Goal: Information Seeking & Learning: Learn about a topic

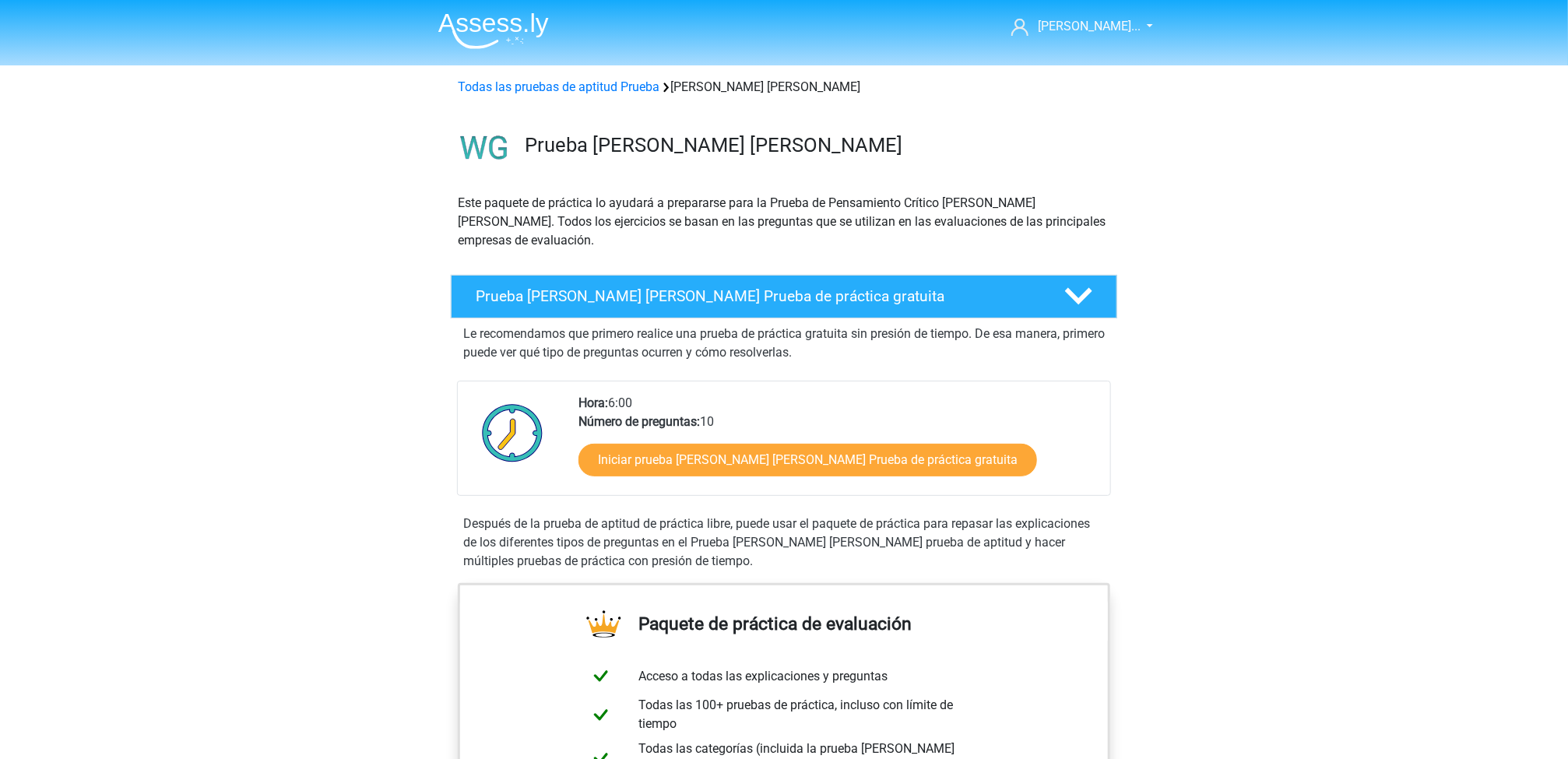
scroll to position [17, 0]
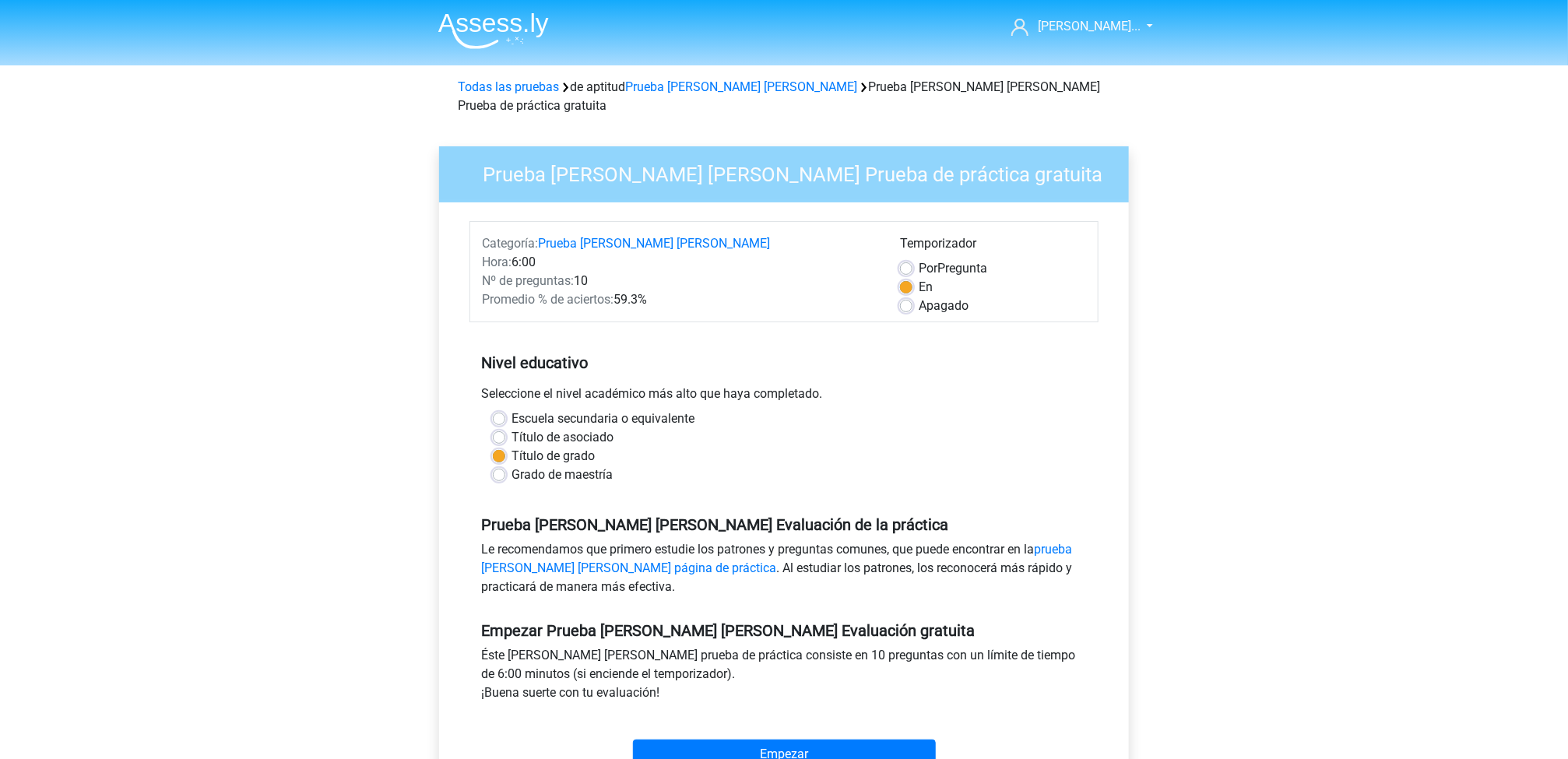
click at [512, 409] on label "Escuela secundaria o equivalente" at bounding box center [603, 418] width 183 height 19
click at [498, 409] on input "Escuela secundaria o equivalente" at bounding box center [499, 417] width 13 height 15
radio input "true"
click at [872, 739] on input "Start" at bounding box center [784, 754] width 303 height 30
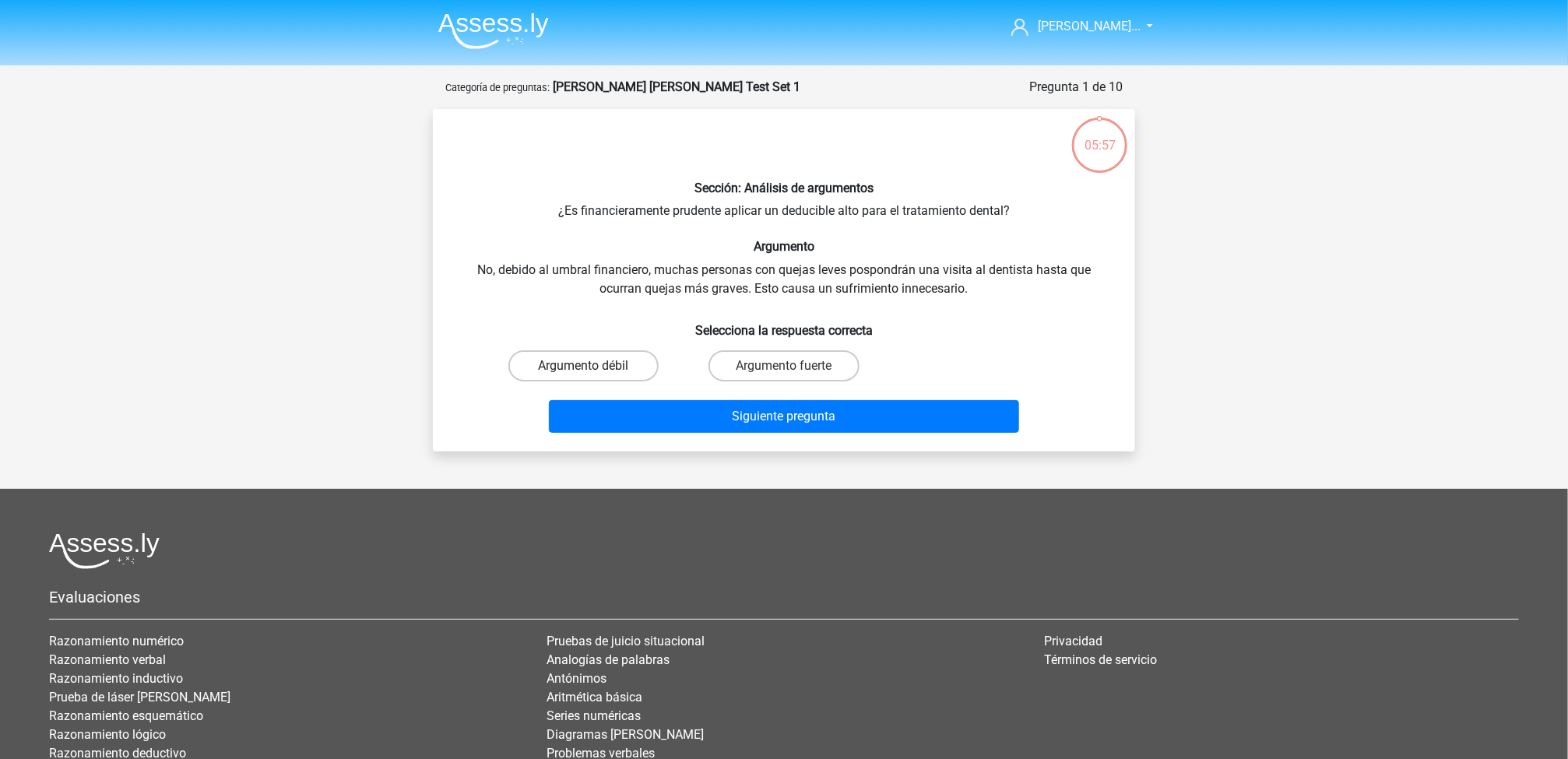
click at [557, 352] on label "Argumento débil" at bounding box center [583, 366] width 150 height 31
click at [584, 366] on input "Argumento débil" at bounding box center [588, 370] width 10 height 10
radio input "true"
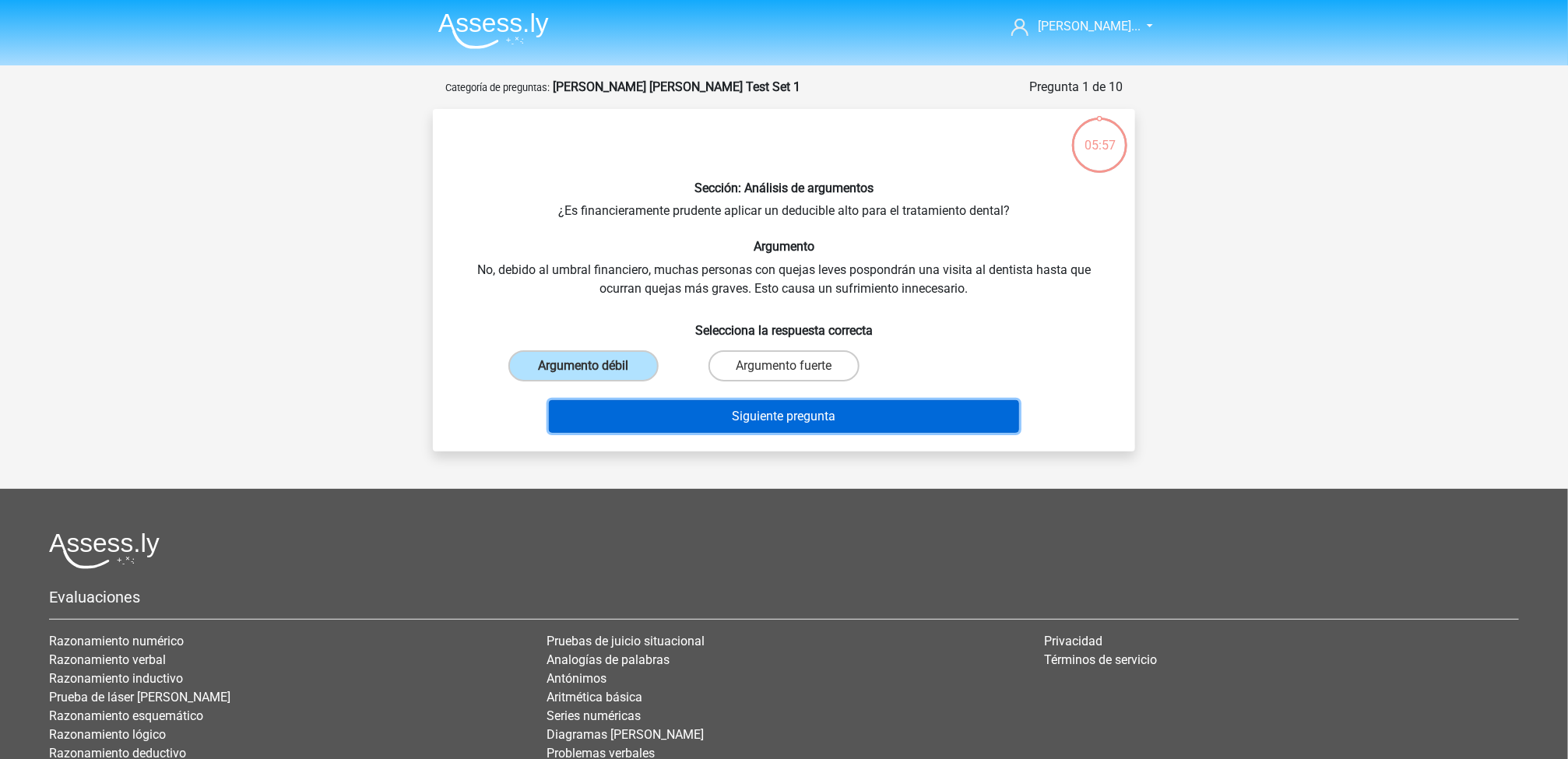
click at [794, 408] on button "Siguiente pregunta" at bounding box center [784, 417] width 471 height 33
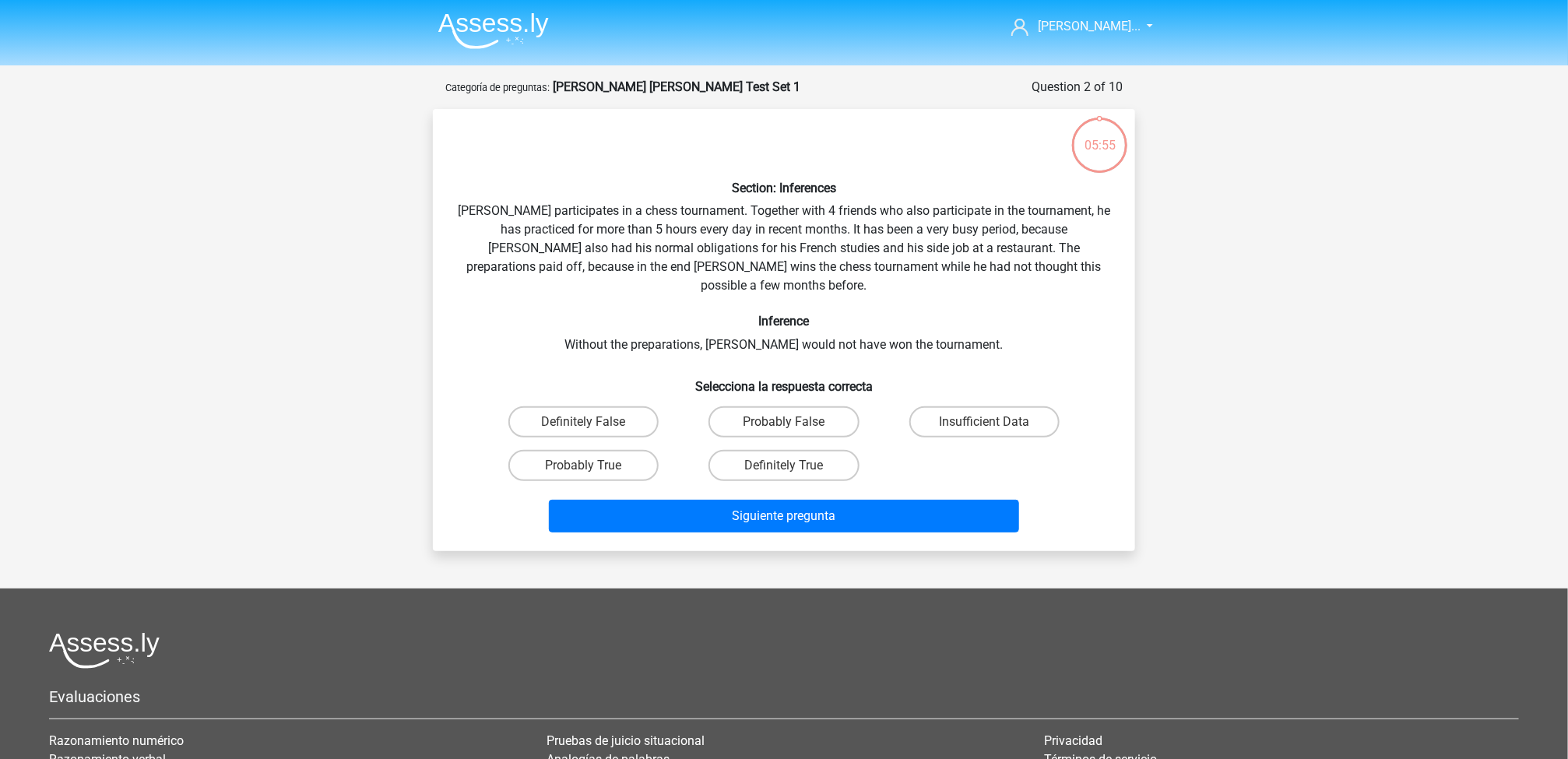
scroll to position [78, 0]
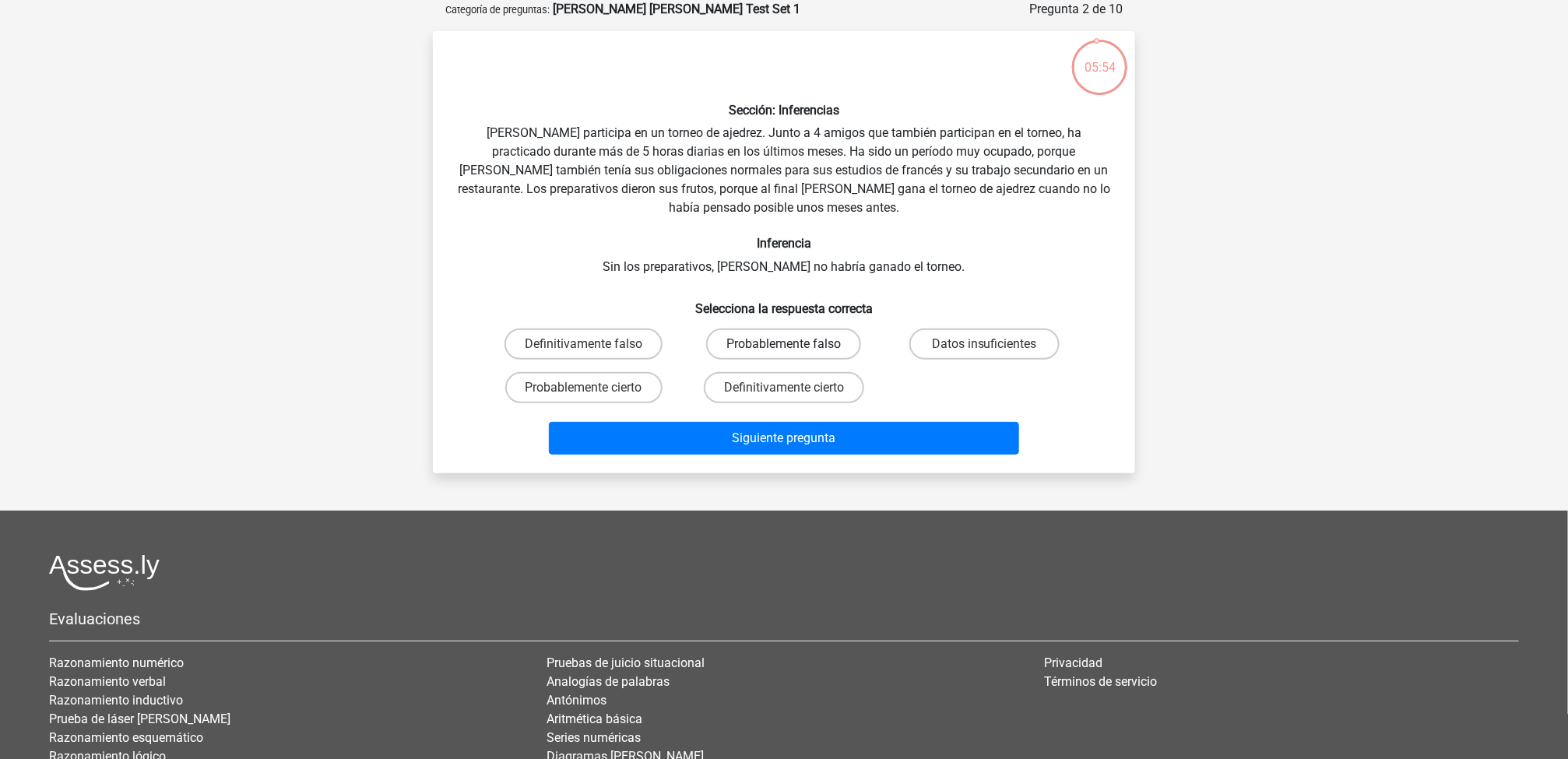
click at [755, 328] on label "Probablemente falso" at bounding box center [783, 343] width 155 height 31
click at [784, 344] on input "Probablemente falso" at bounding box center [788, 349] width 10 height 10
radio input "true"
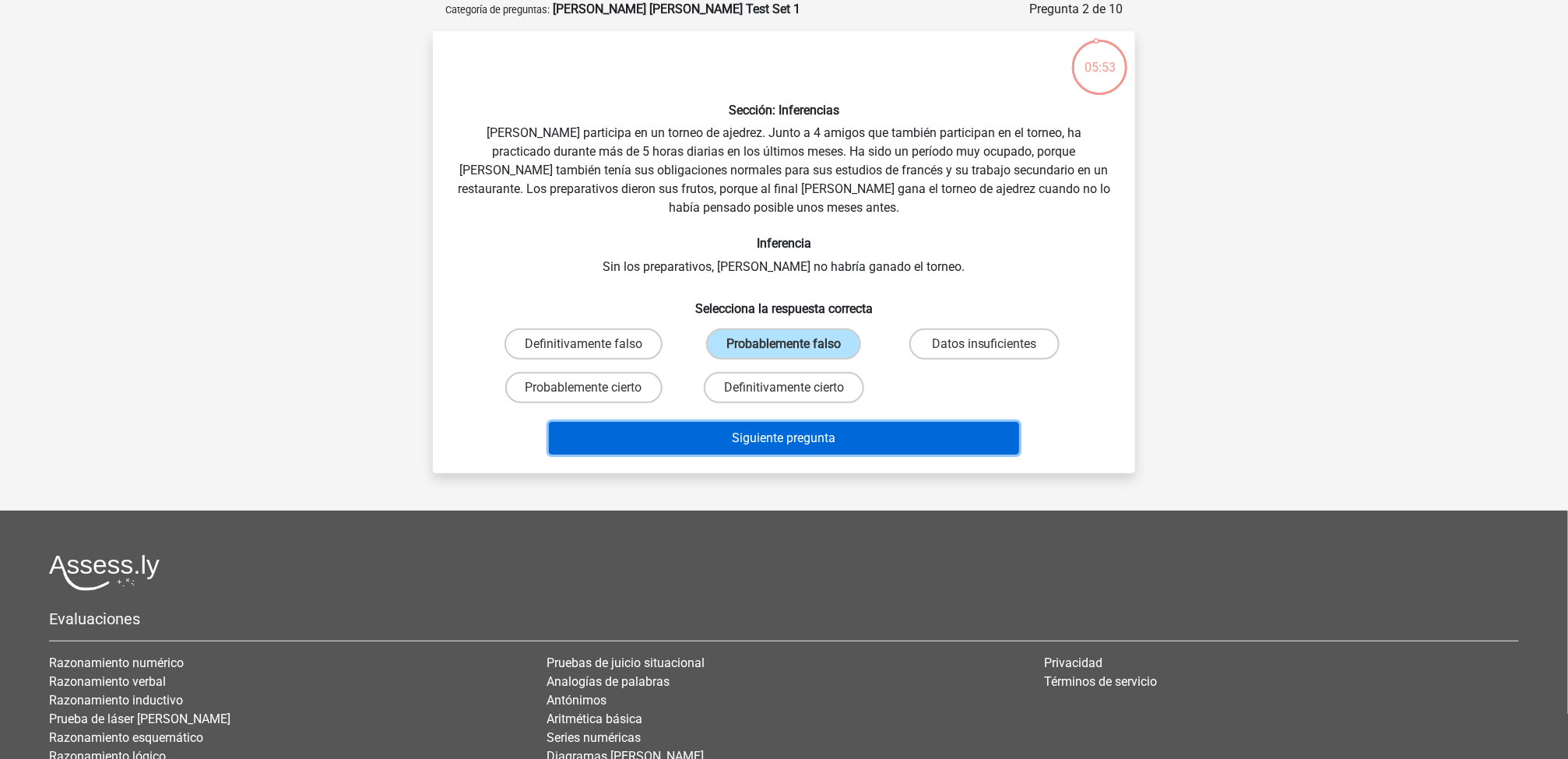
click at [761, 429] on button "Siguiente pregunta" at bounding box center [784, 438] width 471 height 33
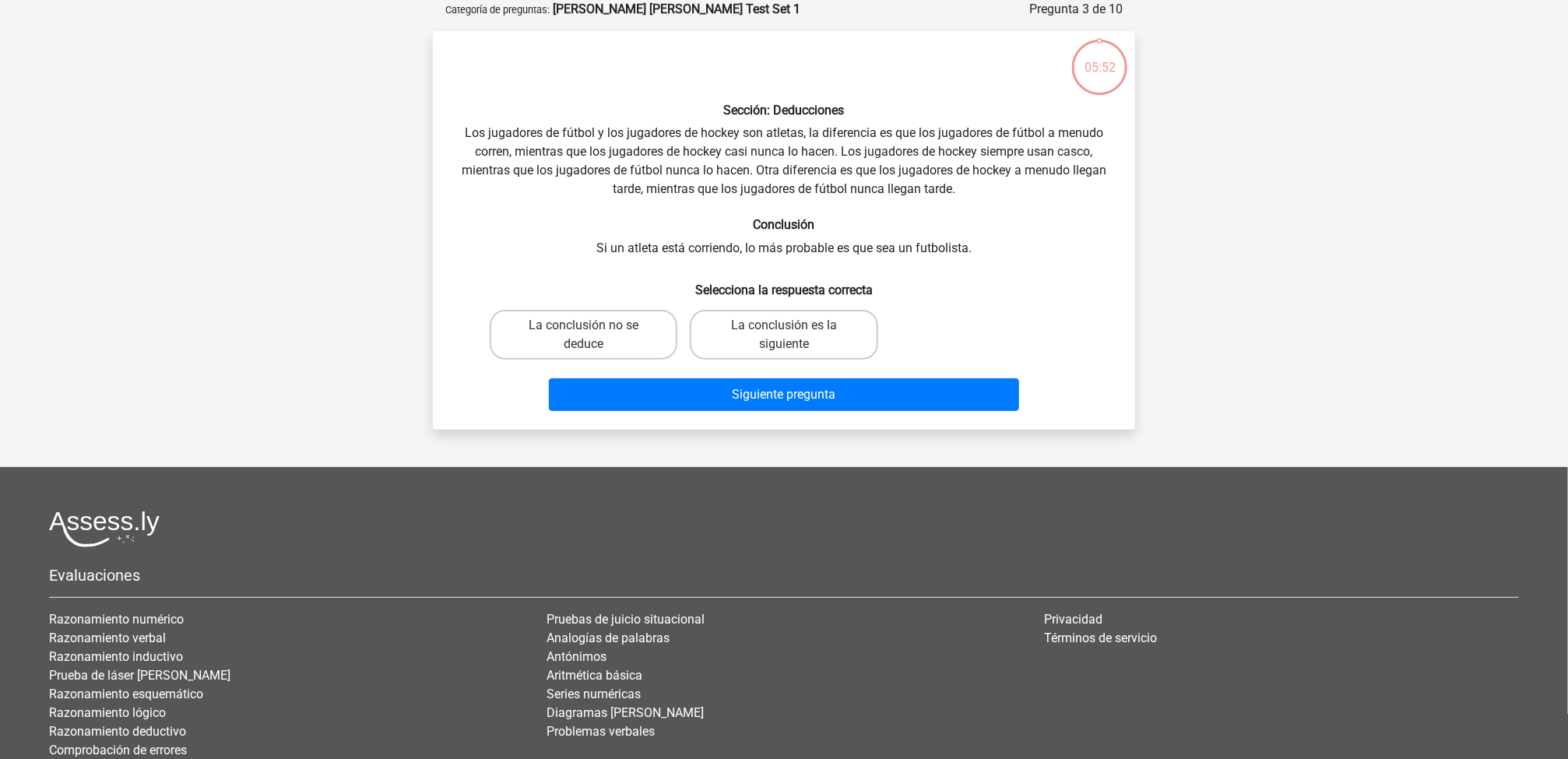
click at [591, 325] on input "La conclusión no se deduce" at bounding box center [588, 330] width 10 height 10
radio input "true"
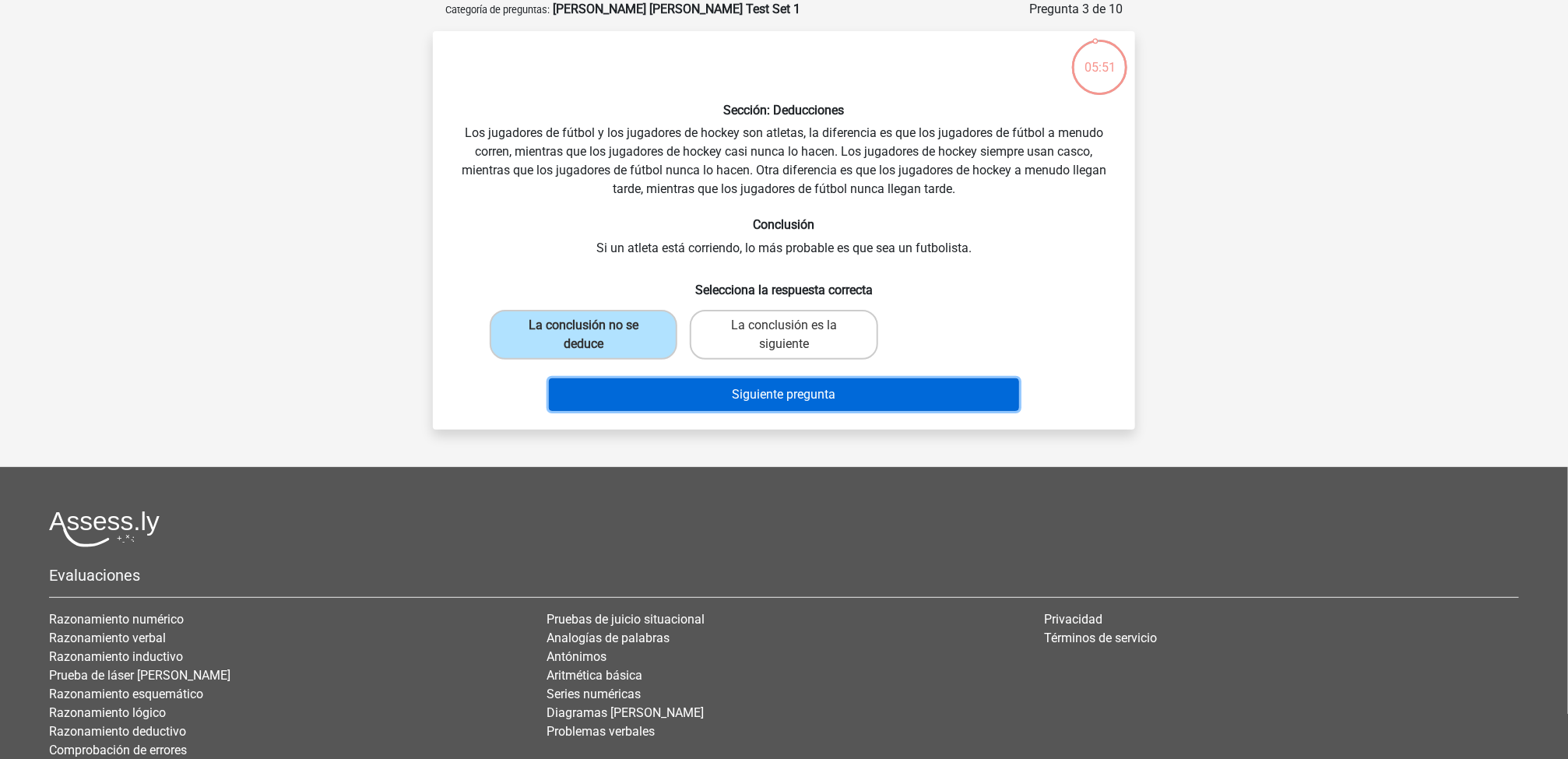
click at [759, 407] on button "Siguiente pregunta" at bounding box center [784, 395] width 471 height 33
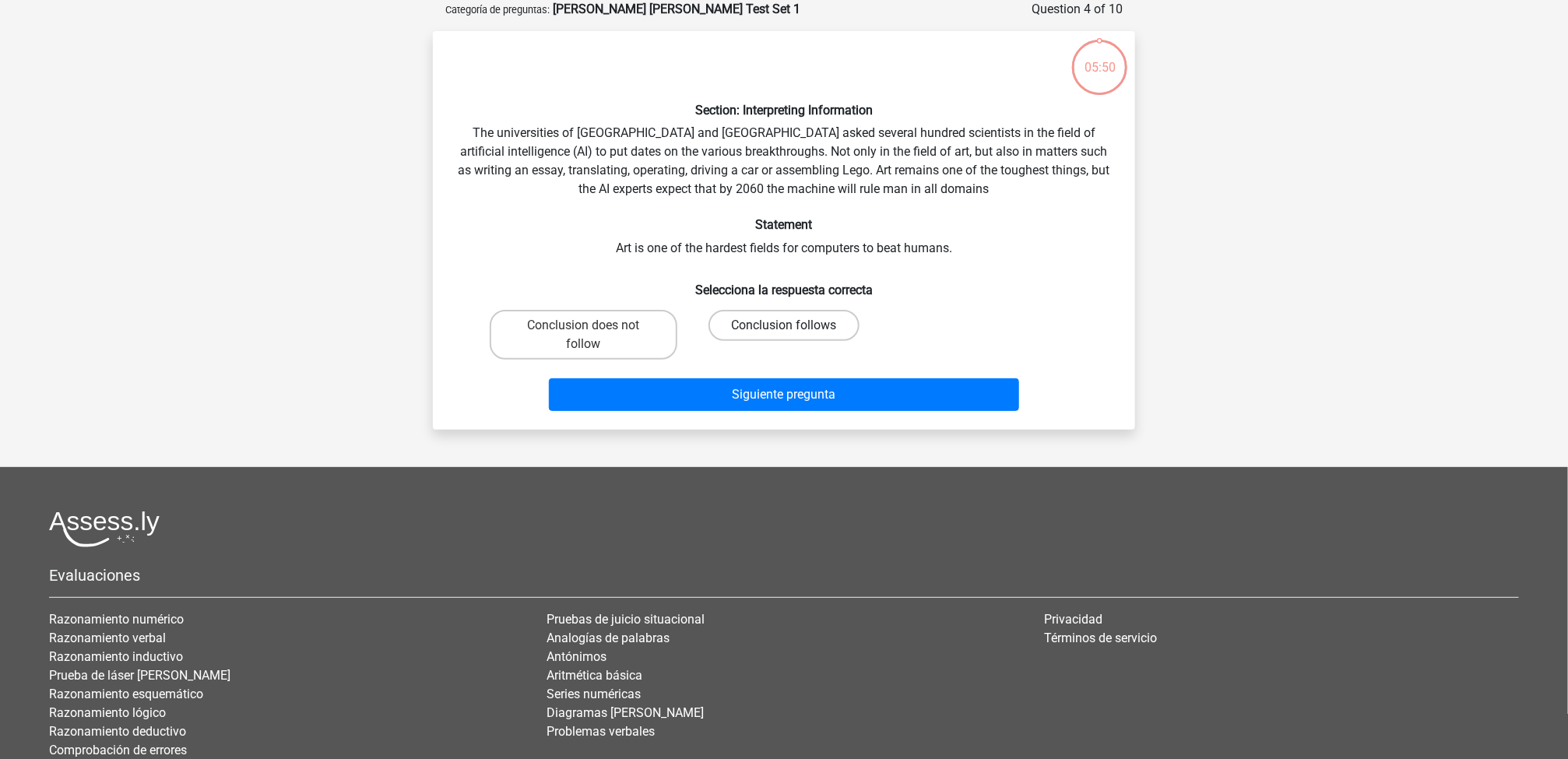
click at [816, 317] on label "Conclusion follows" at bounding box center [784, 325] width 150 height 31
click at [794, 325] on input "Conclusion follows" at bounding box center [788, 330] width 10 height 10
radio input "true"
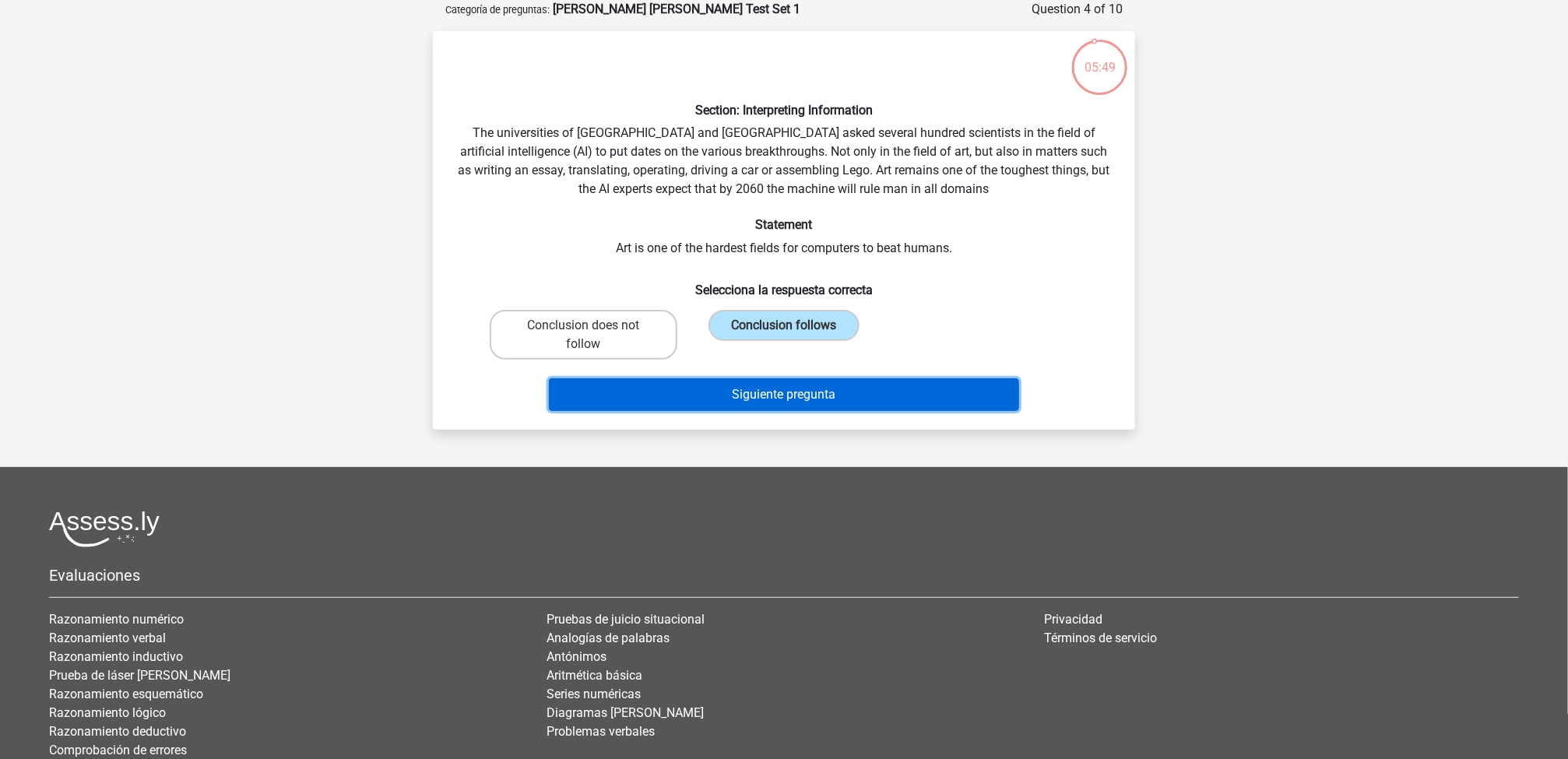
click at [813, 407] on button "Siguiente pregunta" at bounding box center [784, 395] width 471 height 33
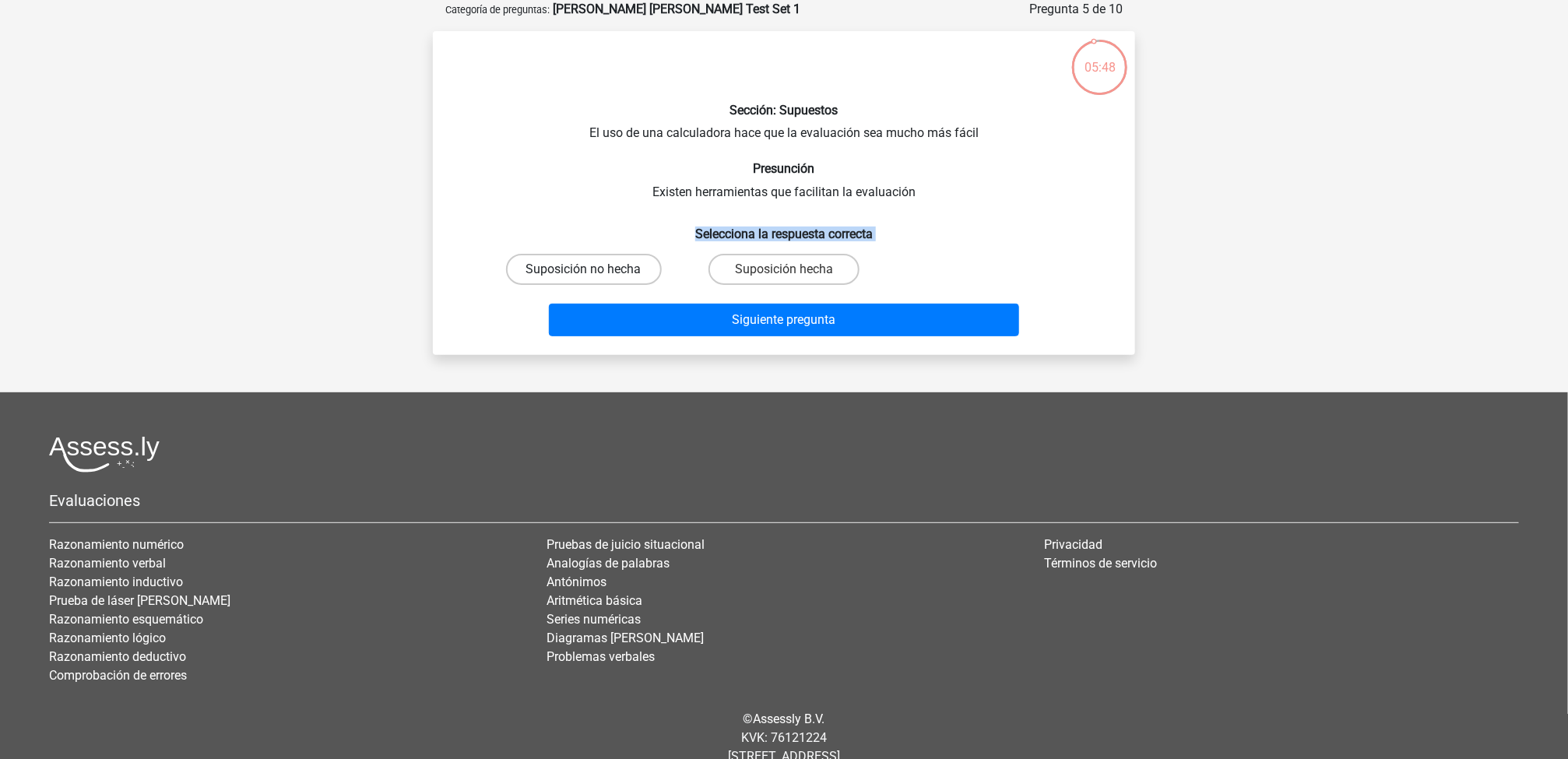
click at [591, 264] on label "Suposición no hecha" at bounding box center [584, 269] width 155 height 31
click at [591, 269] on input "Suposición no hecha" at bounding box center [588, 274] width 10 height 10
radio input "true"
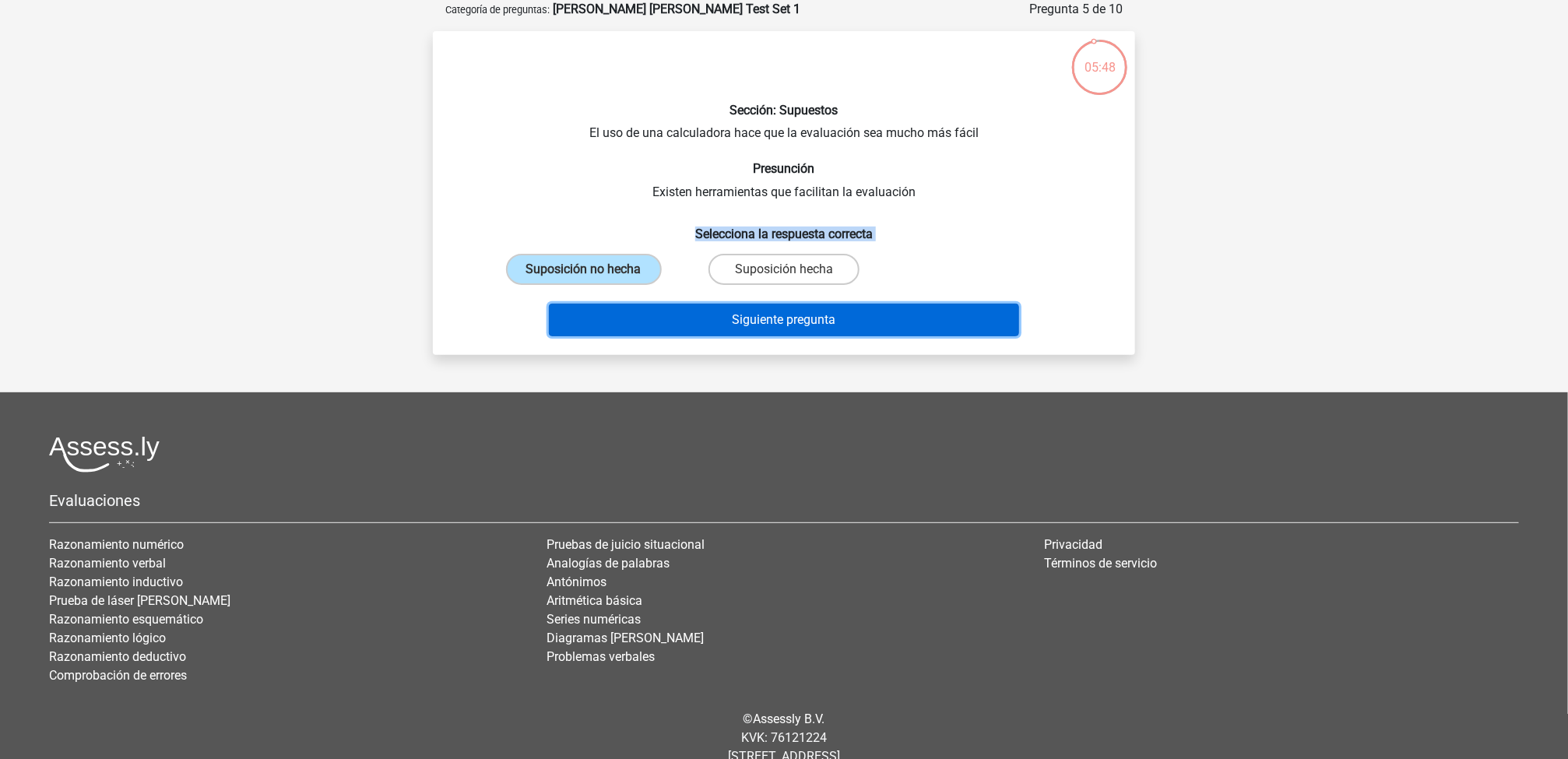
click at [719, 323] on button "Siguiente pregunta" at bounding box center [784, 320] width 471 height 33
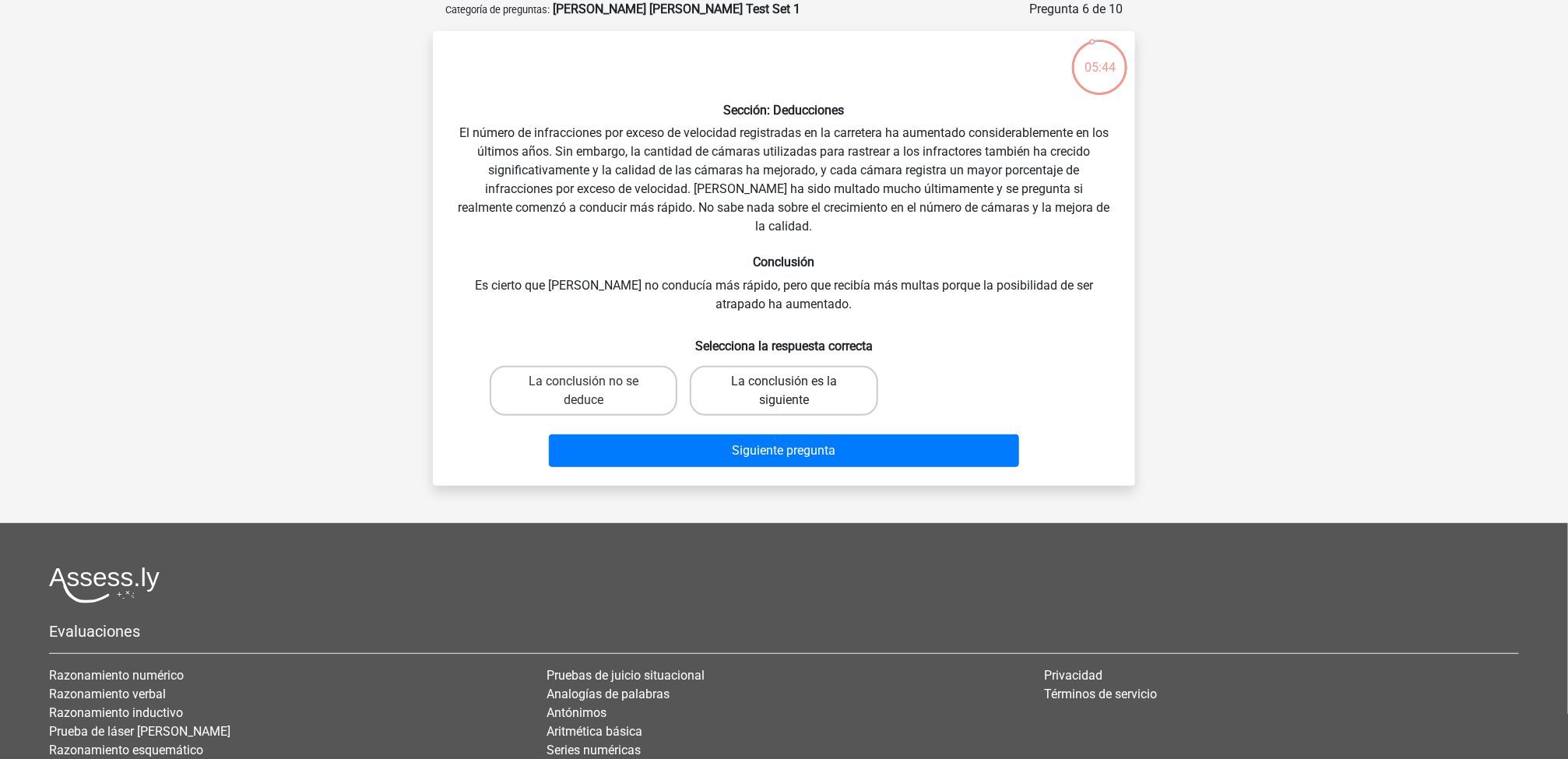
click at [744, 366] on label "La conclusión es la siguiente" at bounding box center [784, 390] width 188 height 50
click at [784, 381] on input "La conclusión es la siguiente" at bounding box center [788, 386] width 10 height 10
radio input "true"
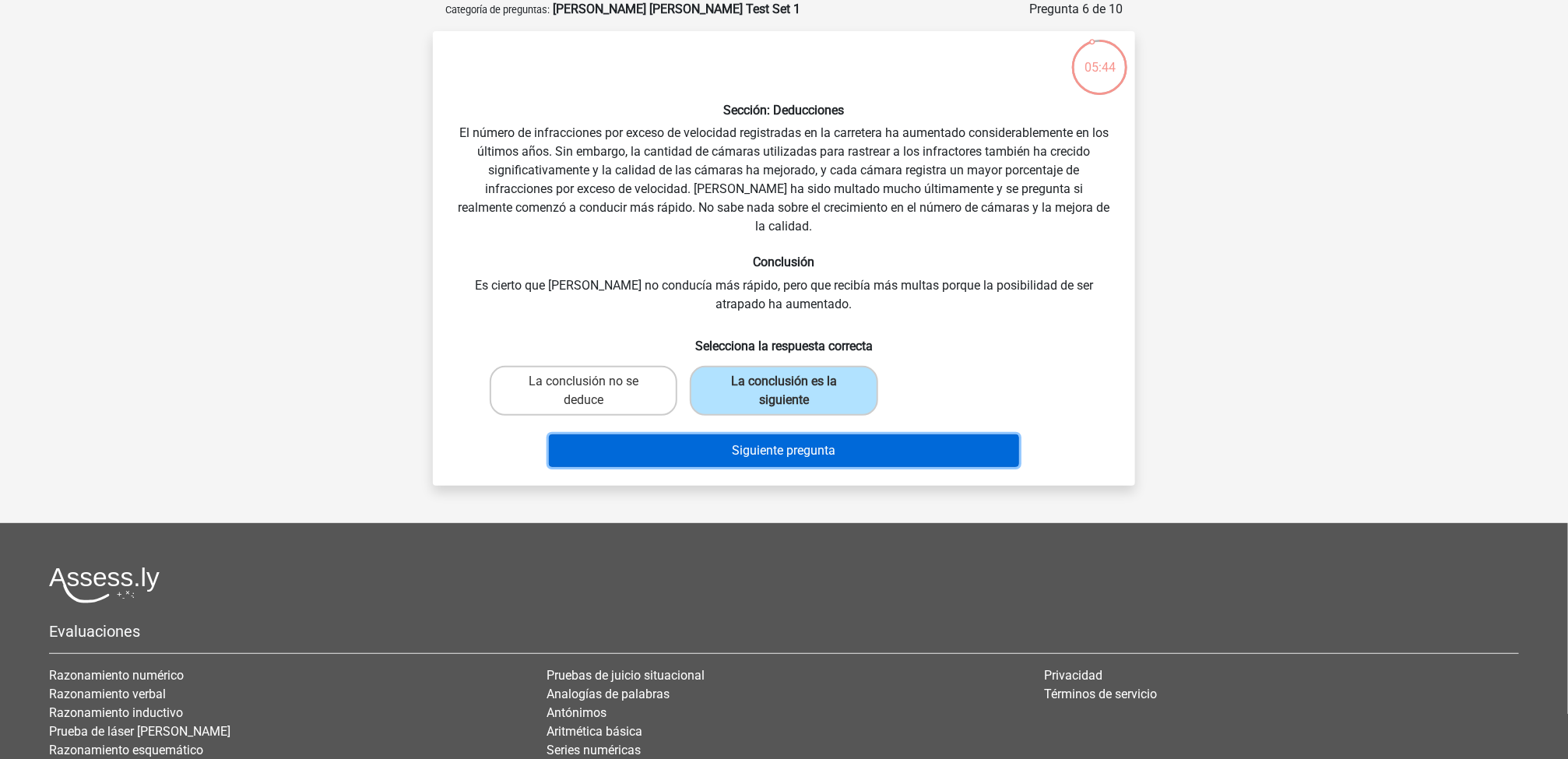
click at [769, 435] on button "Siguiente pregunta" at bounding box center [784, 451] width 471 height 33
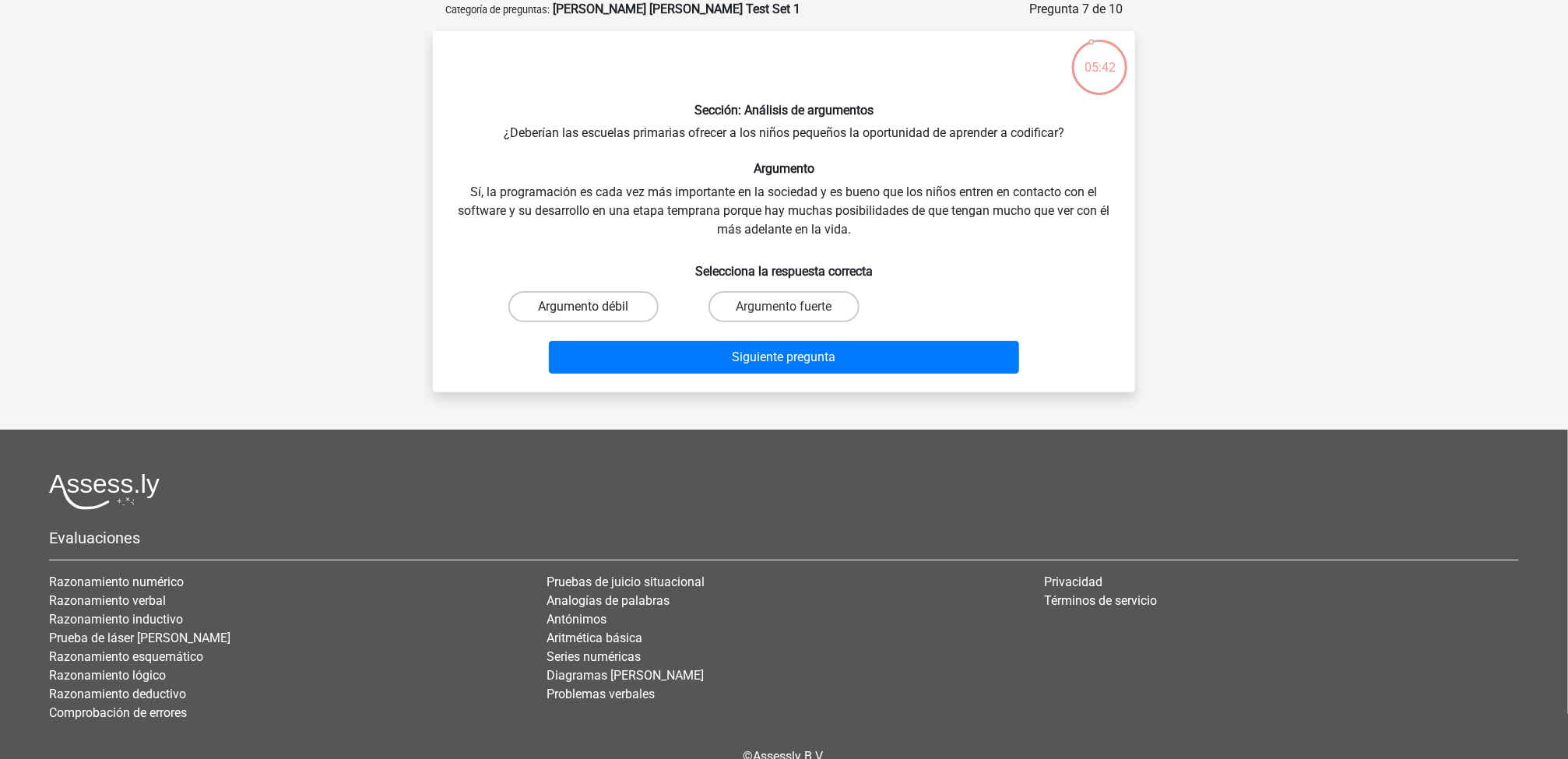
click at [608, 301] on label "Argumento débil" at bounding box center [583, 306] width 150 height 31
click at [594, 306] on input "Argumento débil" at bounding box center [588, 311] width 10 height 10
radio input "true"
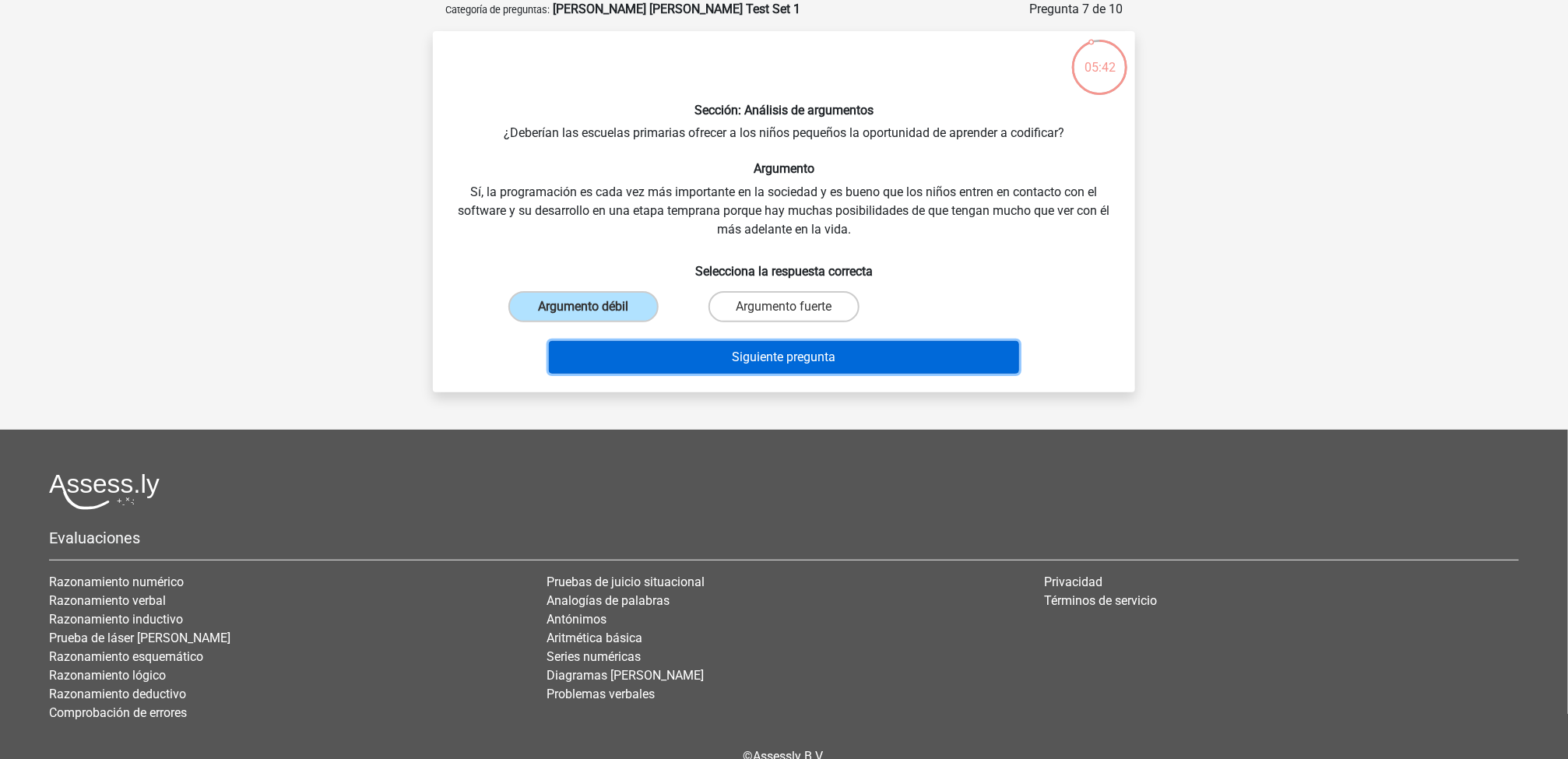
click at [756, 355] on button "Siguiente pregunta" at bounding box center [784, 357] width 471 height 33
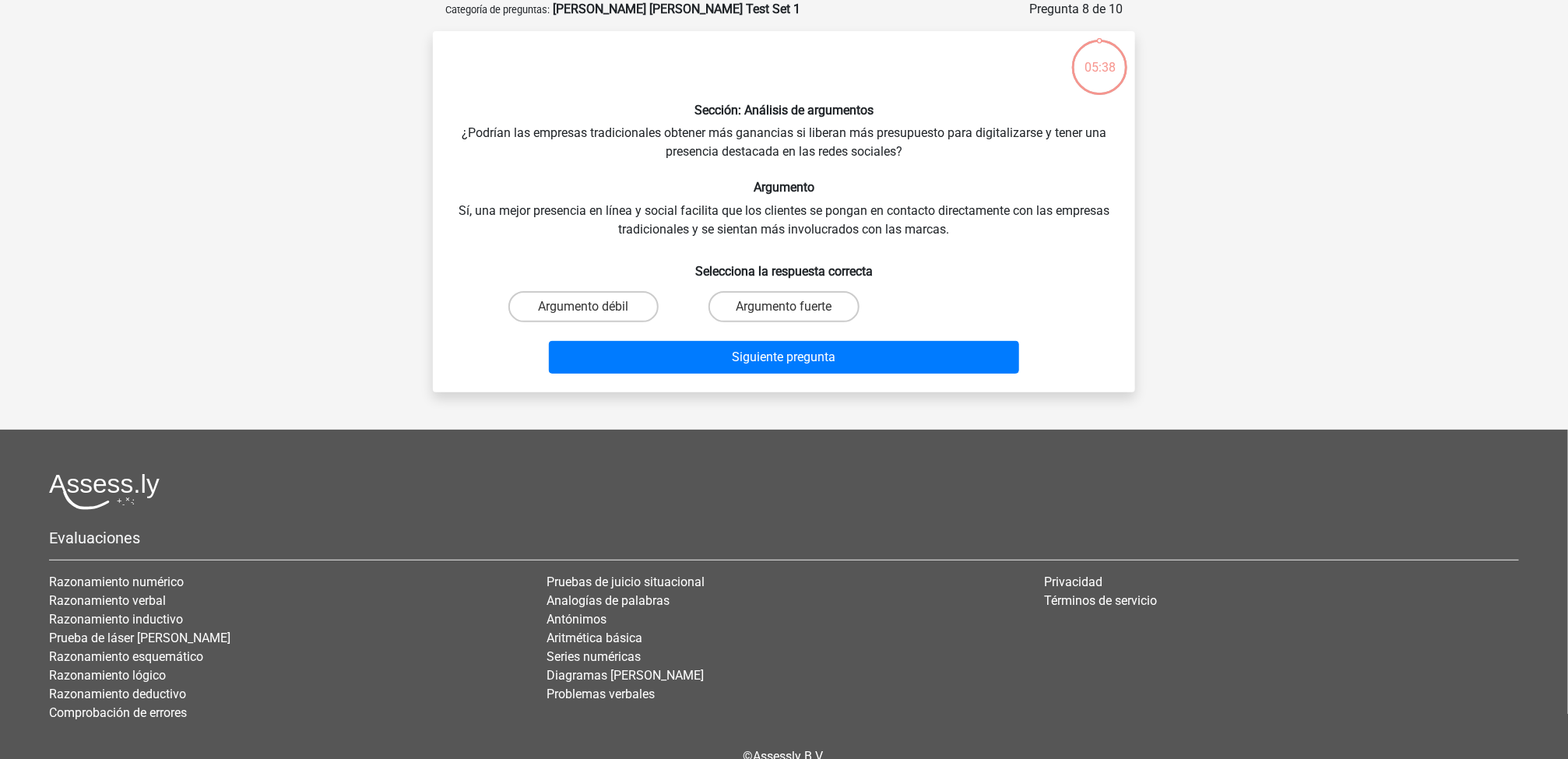
click at [825, 300] on label "Argumento fuerte" at bounding box center [784, 306] width 150 height 31
click at [794, 306] on input "Argumento fuerte" at bounding box center [788, 311] width 10 height 10
radio input "true"
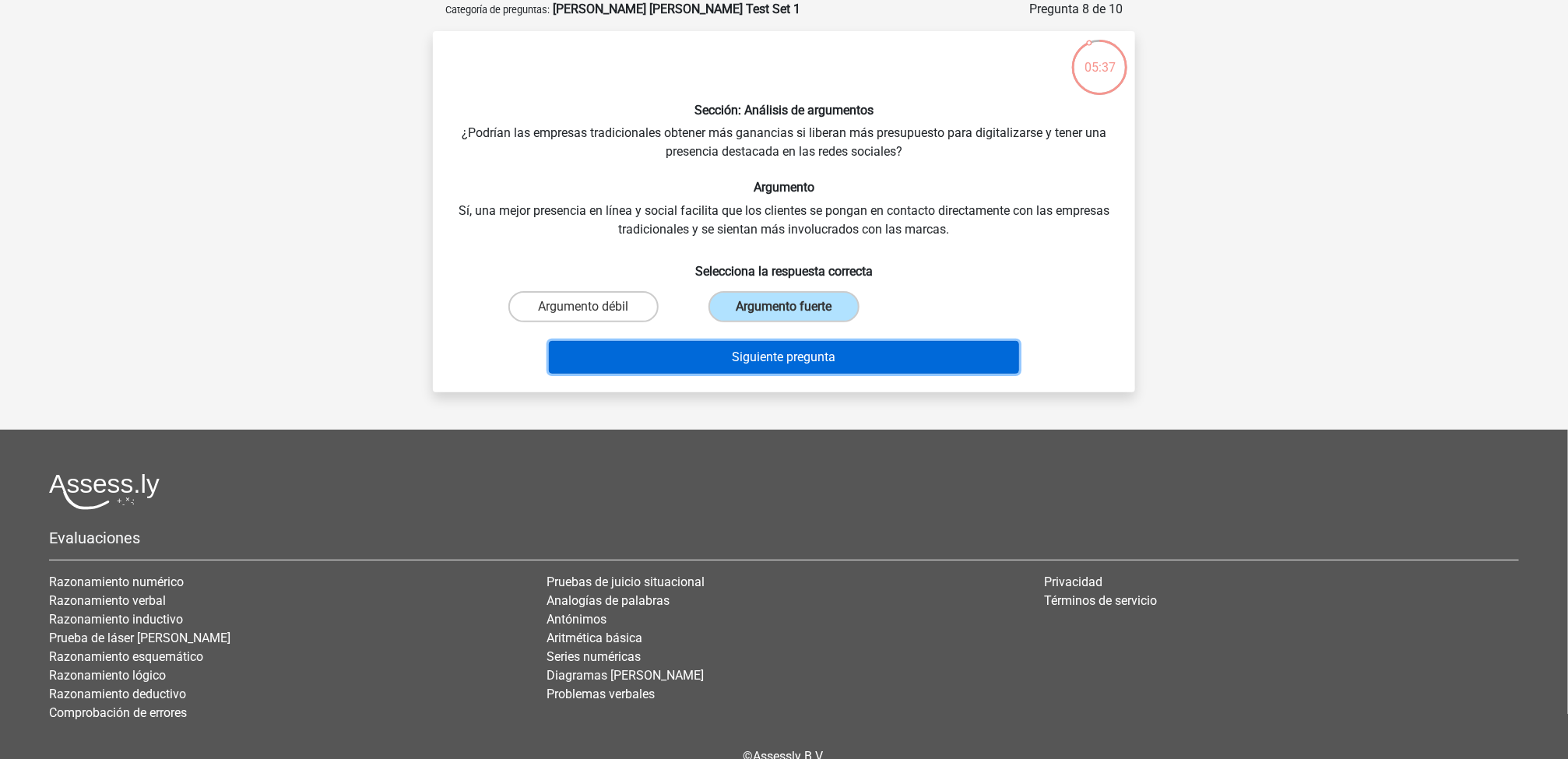
click at [841, 346] on button "Siguiente pregunta" at bounding box center [784, 357] width 471 height 33
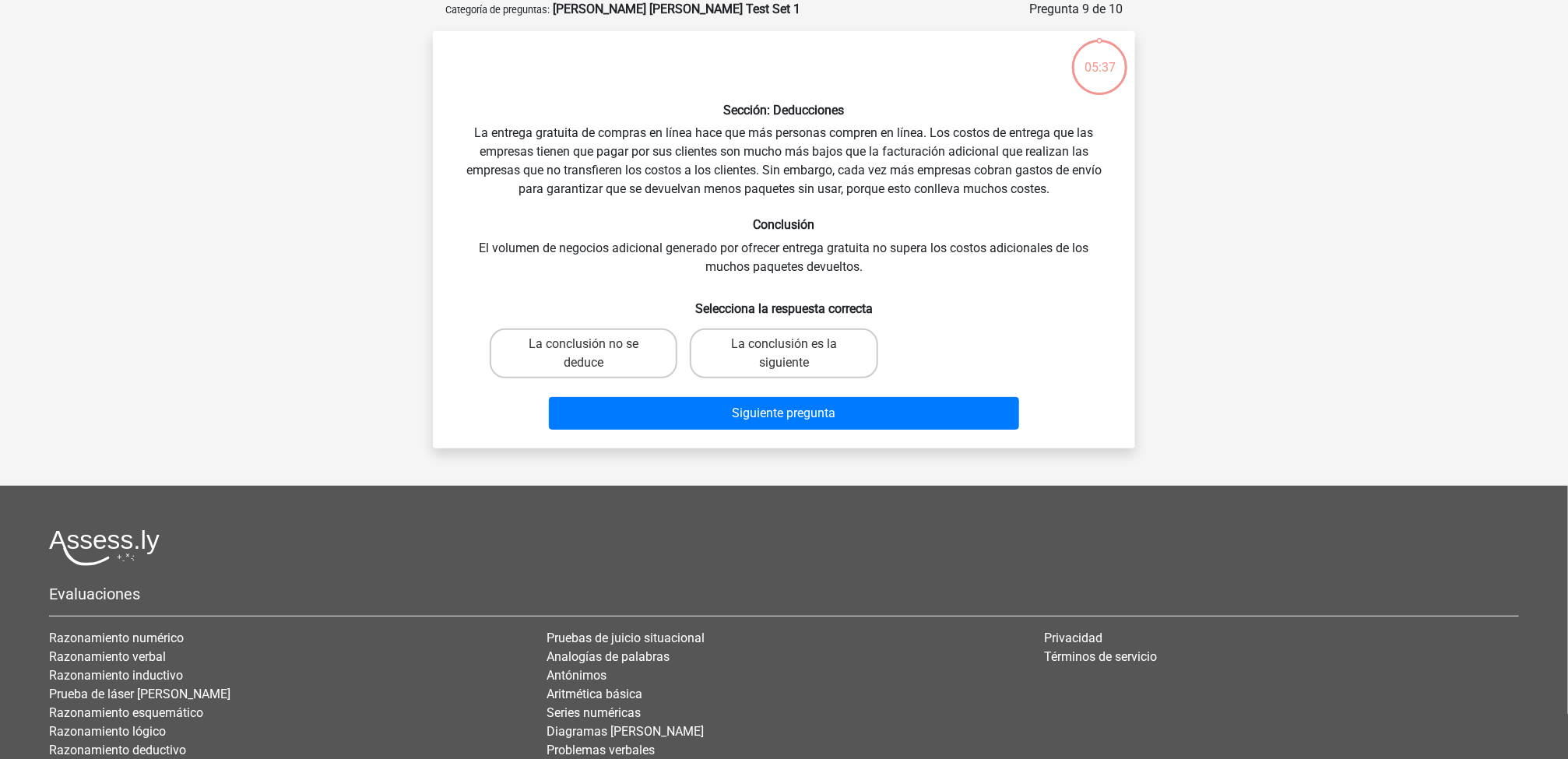
click at [841, 346] on label "La conclusión es la siguiente" at bounding box center [784, 352] width 188 height 50
click at [794, 346] on input "La conclusión es la siguiente" at bounding box center [788, 349] width 10 height 10
radio input "true"
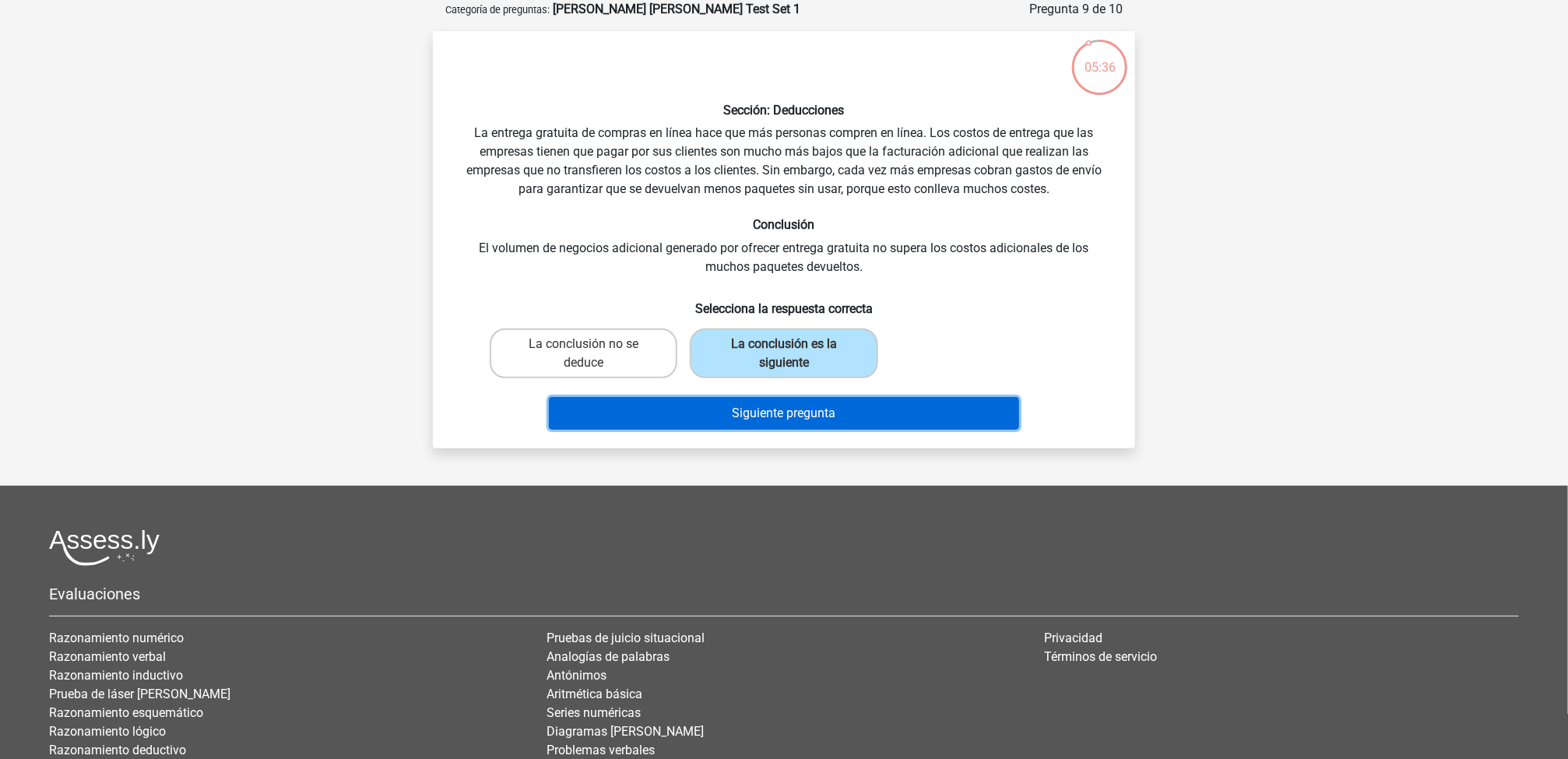
click at [878, 413] on button "Siguiente pregunta" at bounding box center [784, 413] width 471 height 33
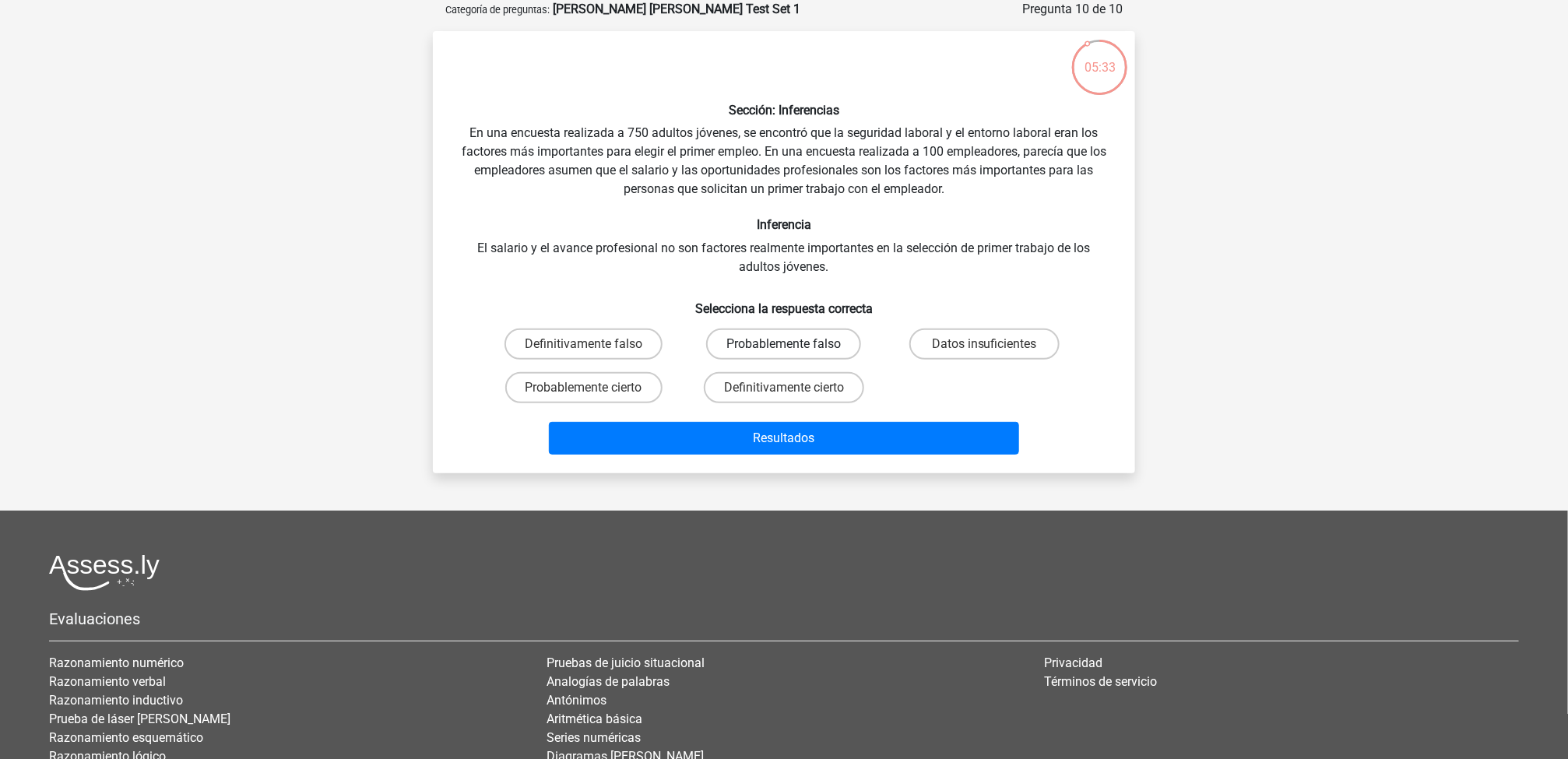
click at [760, 345] on label "Probablemente falso" at bounding box center [783, 343] width 155 height 31
click at [784, 345] on input "Probablemente falso" at bounding box center [788, 349] width 10 height 10
radio input "true"
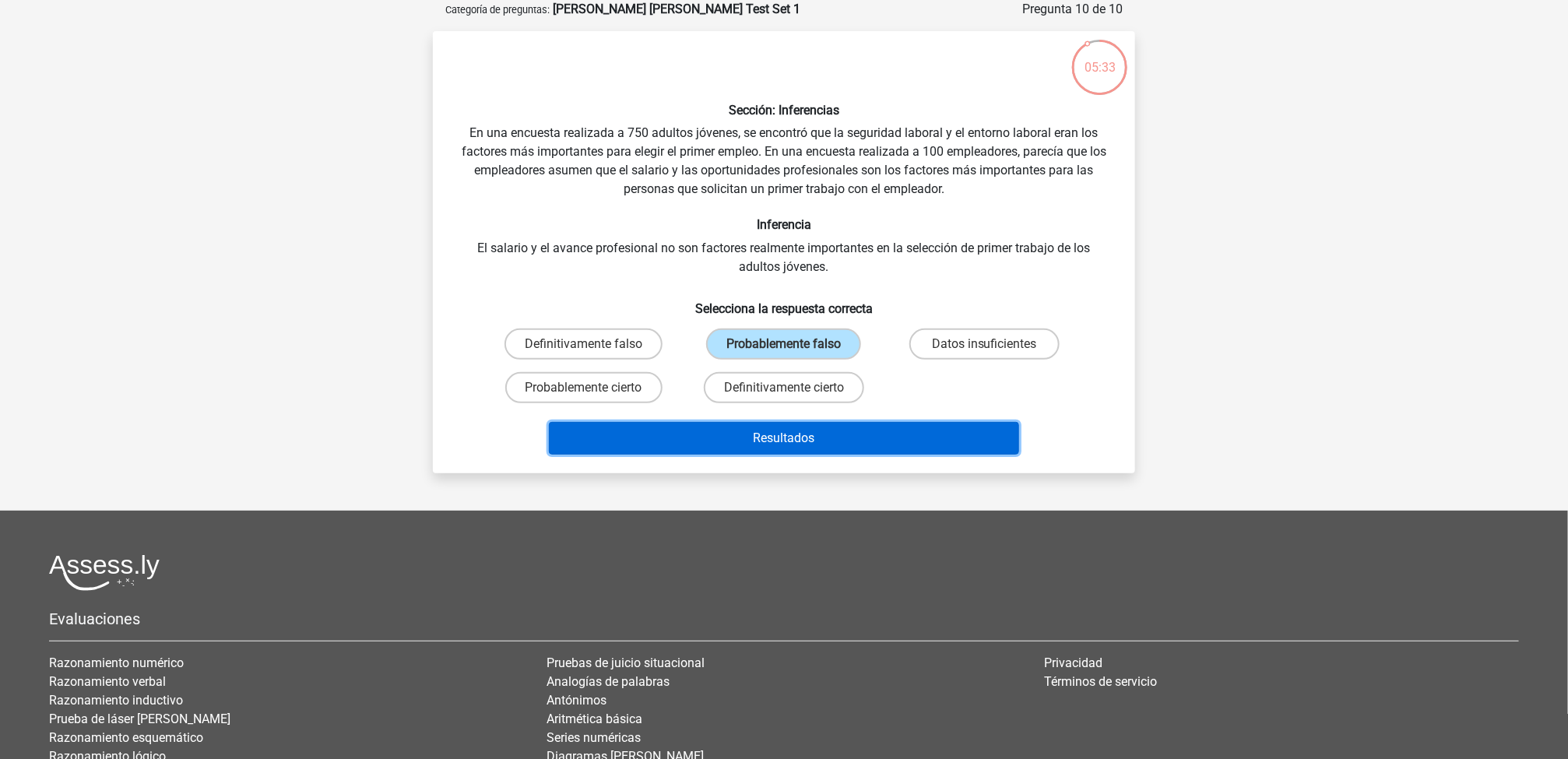
click at [840, 429] on button "Resultados" at bounding box center [784, 438] width 471 height 33
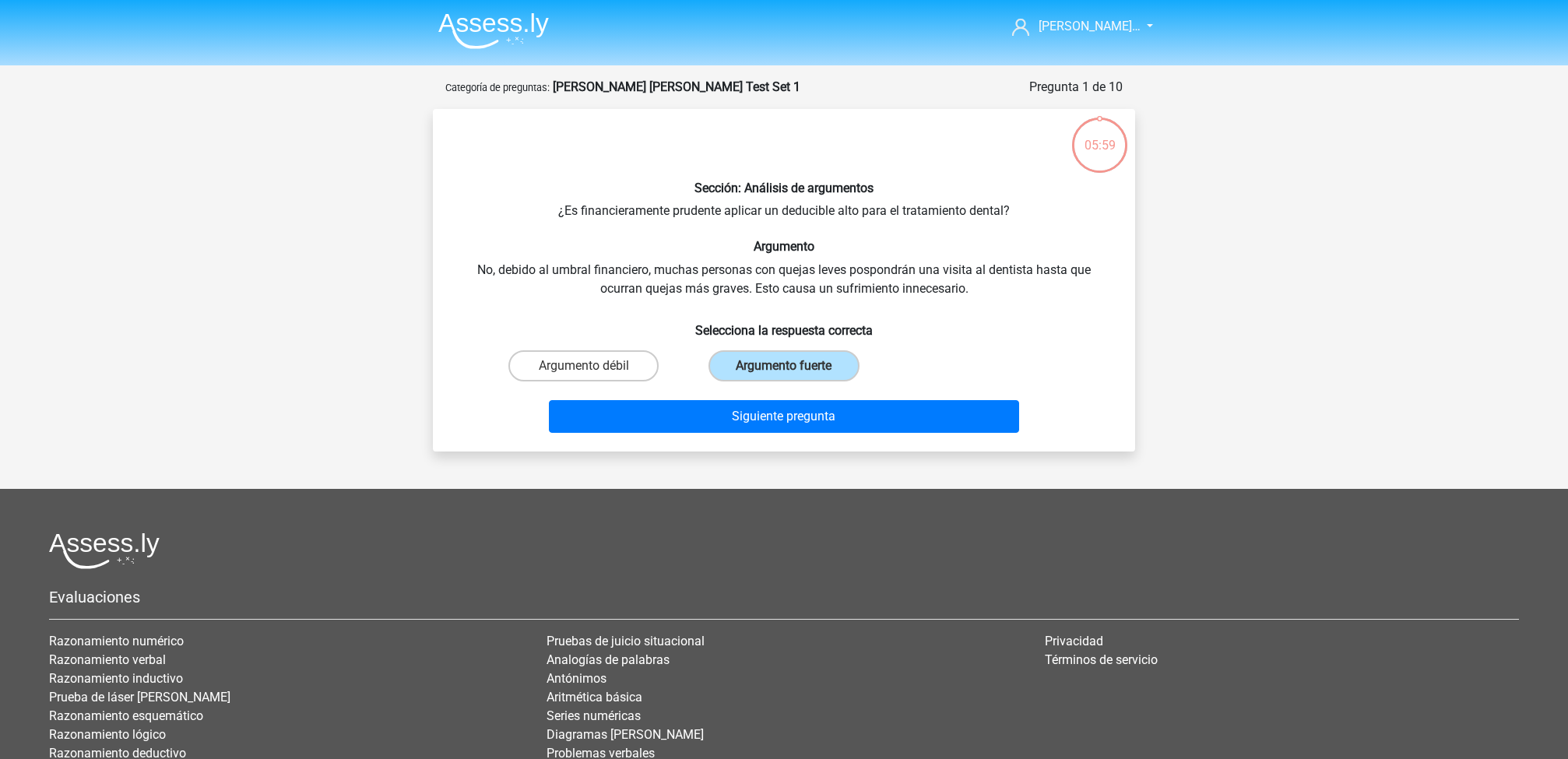
scroll to position [78, 0]
